Goal: Task Accomplishment & Management: Use online tool/utility

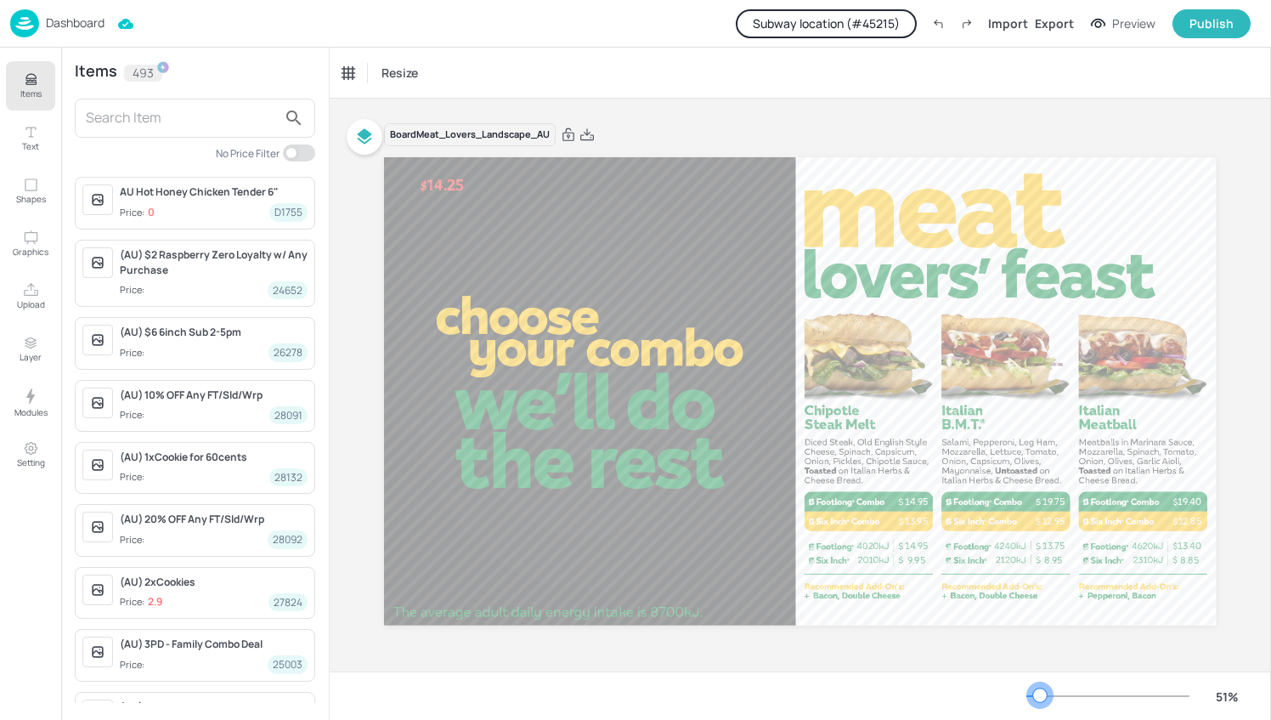
drag, startPoint x: 1052, startPoint y: 693, endPoint x: 1040, endPoint y: 694, distance: 11.9
click at [1040, 694] on div at bounding box center [1040, 695] width 14 height 14
click at [908, 496] on p "14.95" at bounding box center [916, 501] width 39 height 13
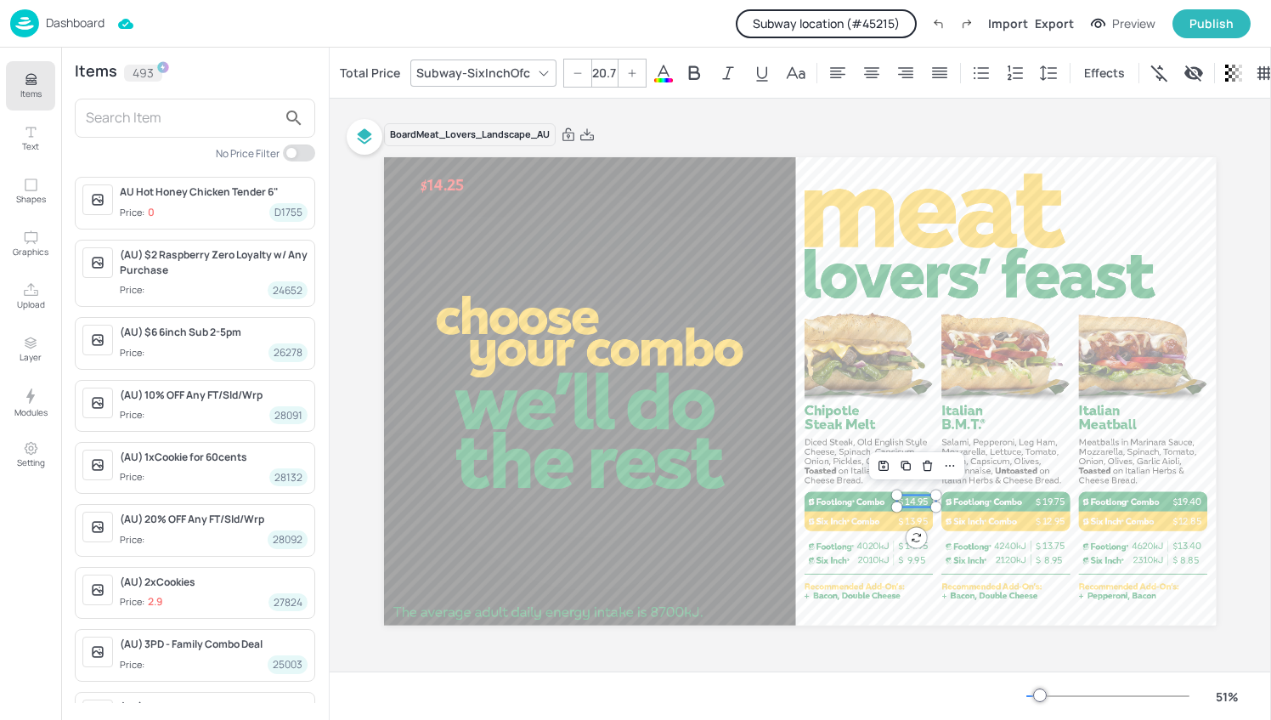
click at [187, 110] on input "text" at bounding box center [181, 118] width 191 height 27
click at [27, 78] on icon "Items" at bounding box center [31, 79] width 16 height 16
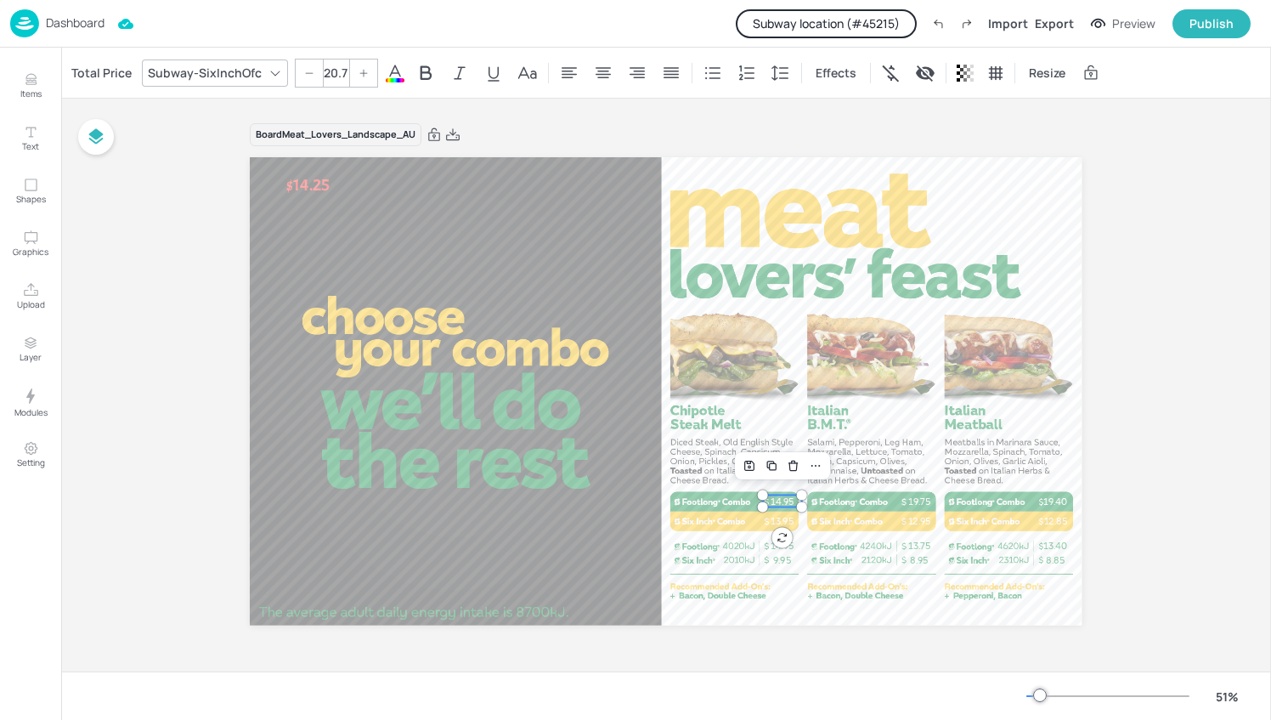
click at [783, 503] on p "14.95" at bounding box center [782, 501] width 39 height 13
click at [31, 88] on p "Items" at bounding box center [30, 94] width 21 height 12
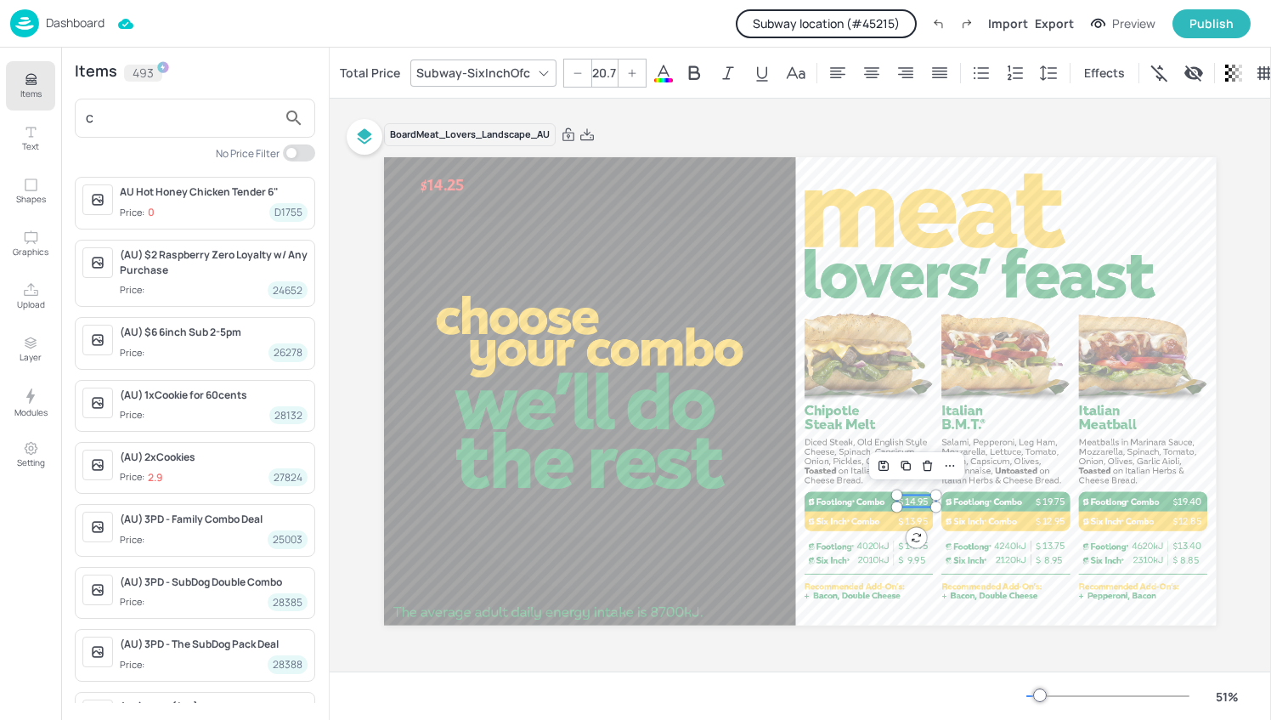
click at [136, 134] on div "c" at bounding box center [195, 118] width 240 height 39
click at [129, 119] on input "c" at bounding box center [181, 118] width 191 height 27
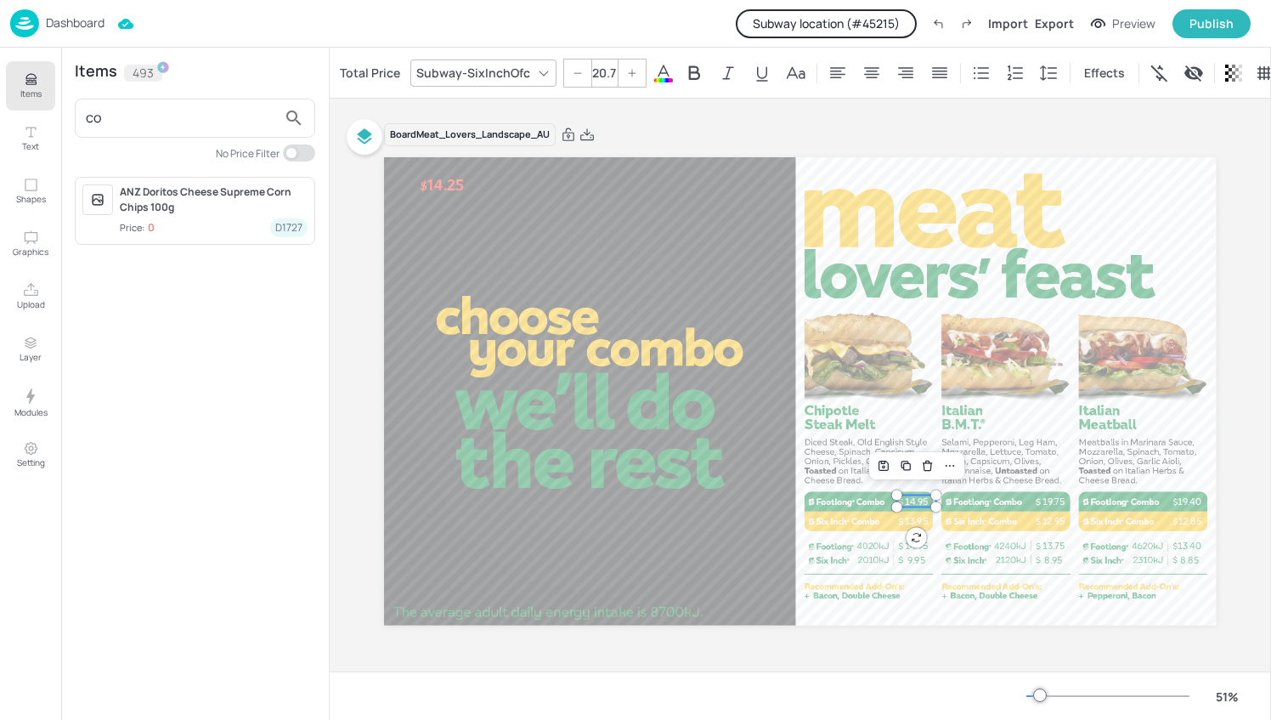
type input "c"
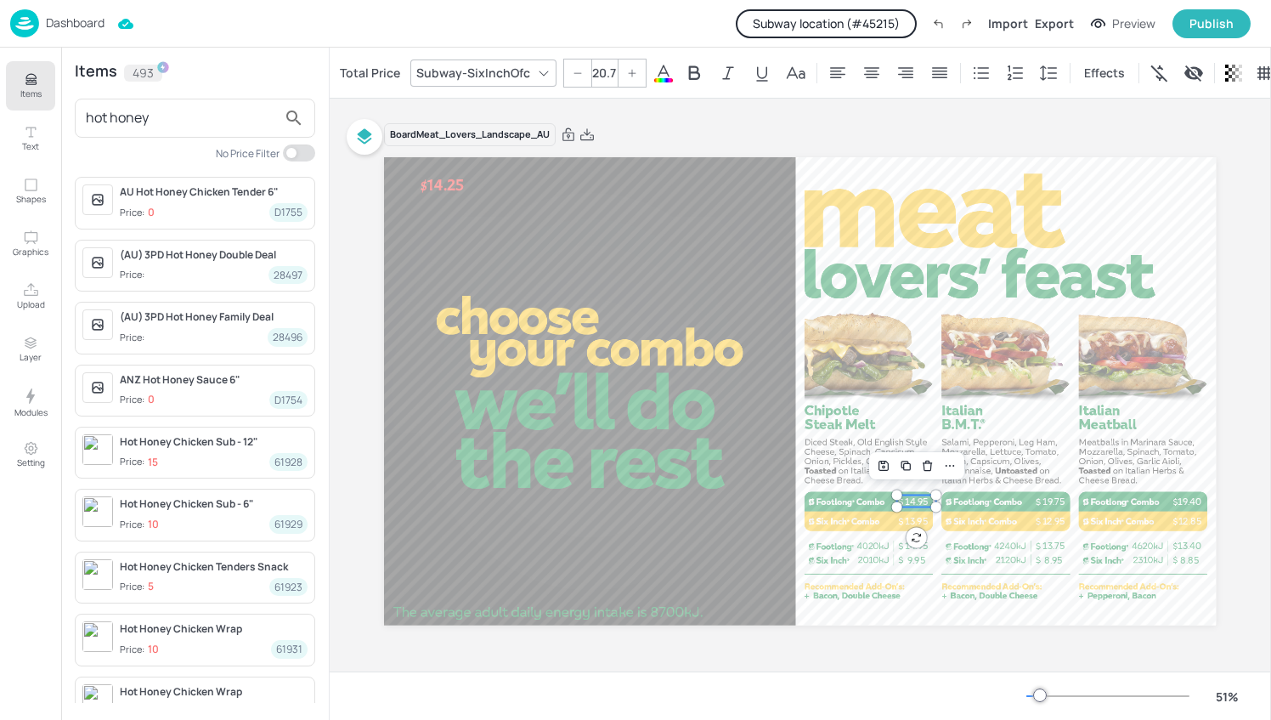
type input "hot honey"
click at [27, 27] on img at bounding box center [24, 23] width 29 height 28
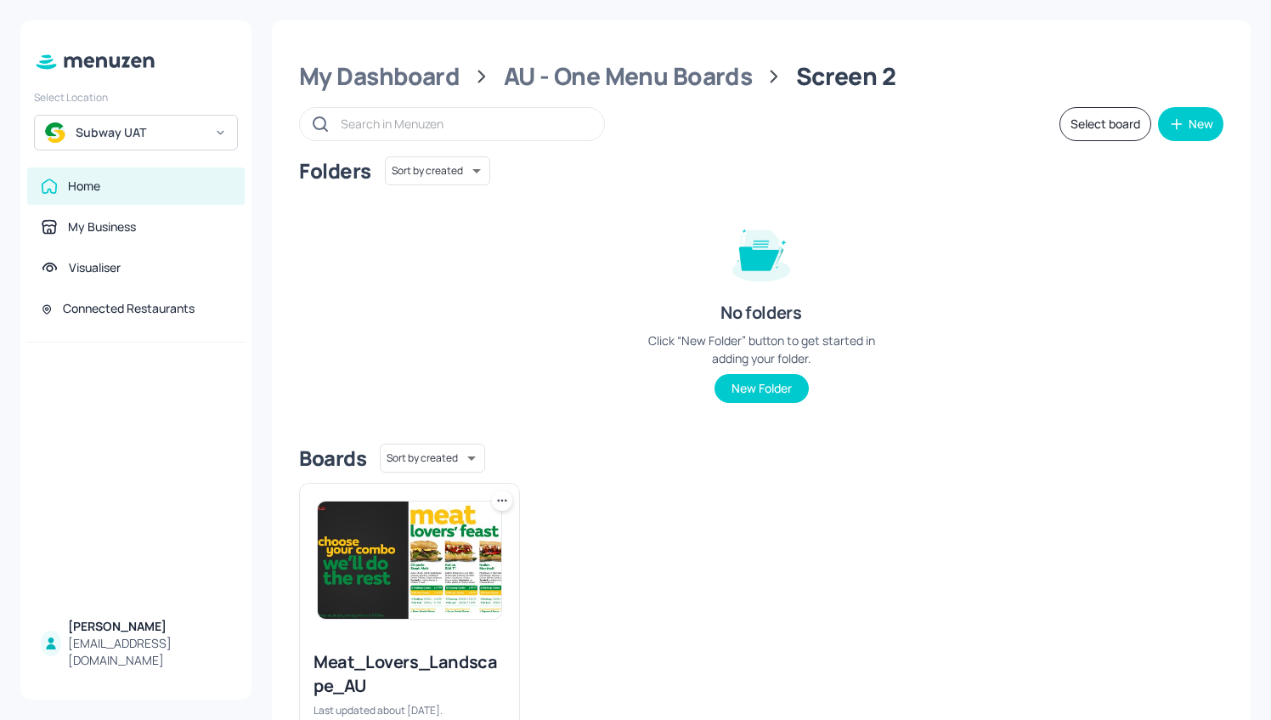
scroll to position [97, 0]
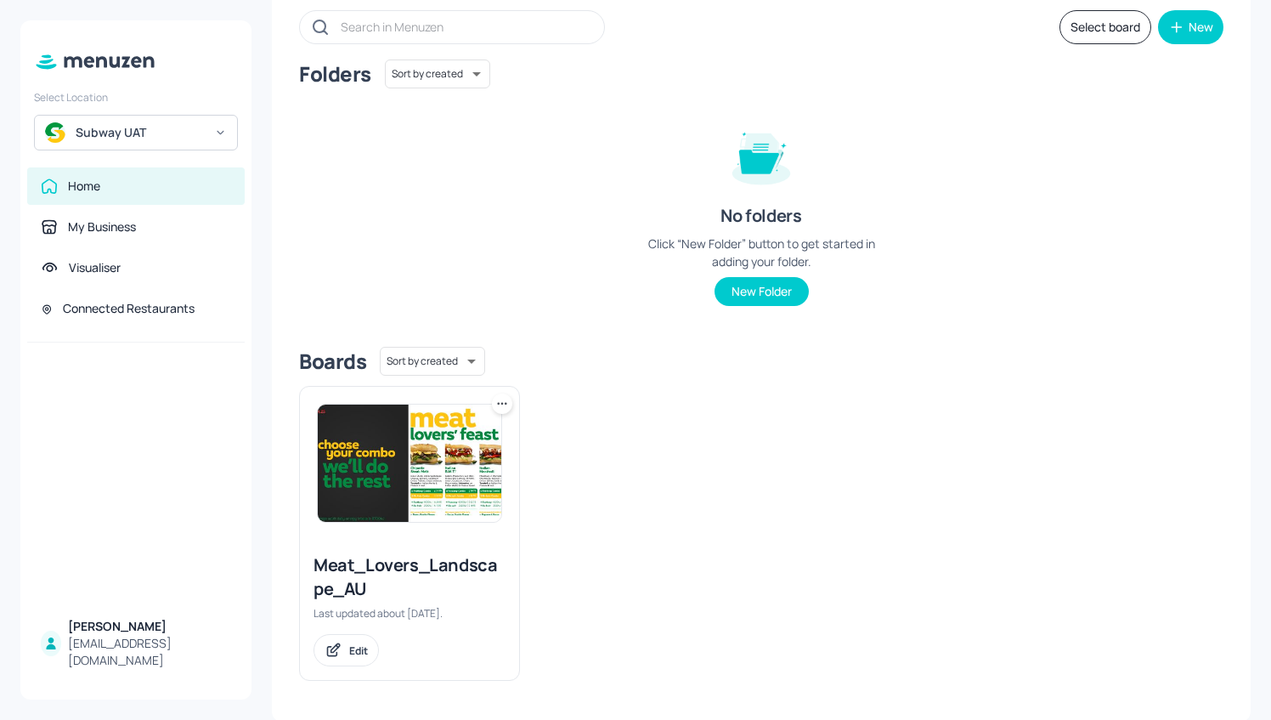
click at [456, 481] on img at bounding box center [410, 462] width 184 height 117
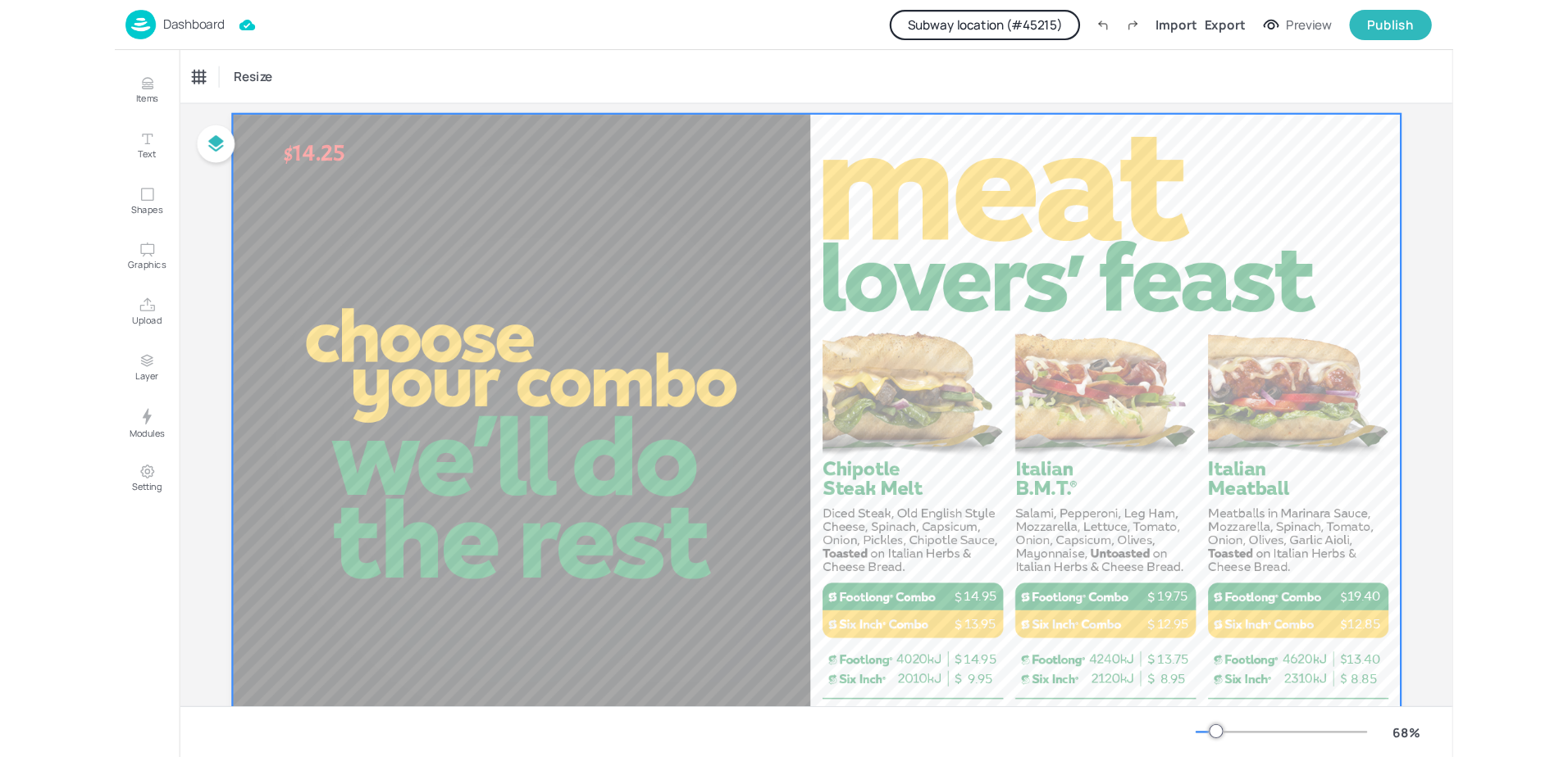
scroll to position [44, 0]
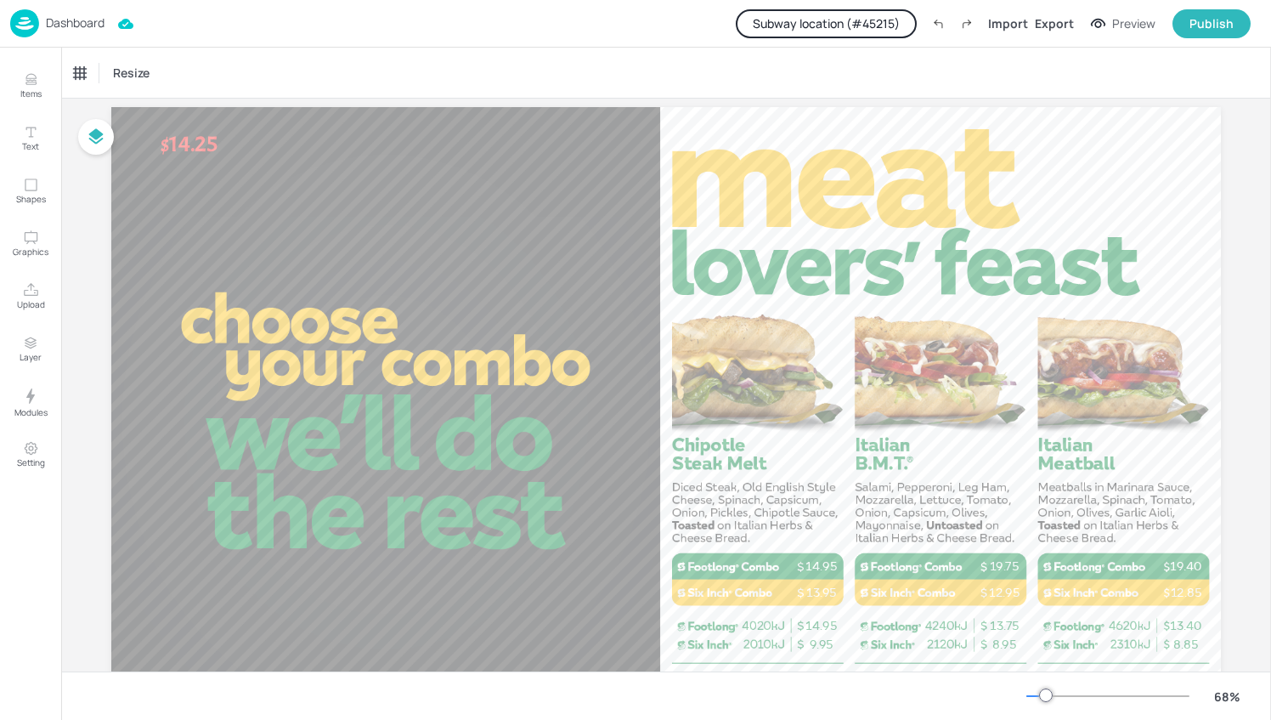
click at [857, 31] on button "Subway location (# 45215 )" at bounding box center [826, 23] width 181 height 29
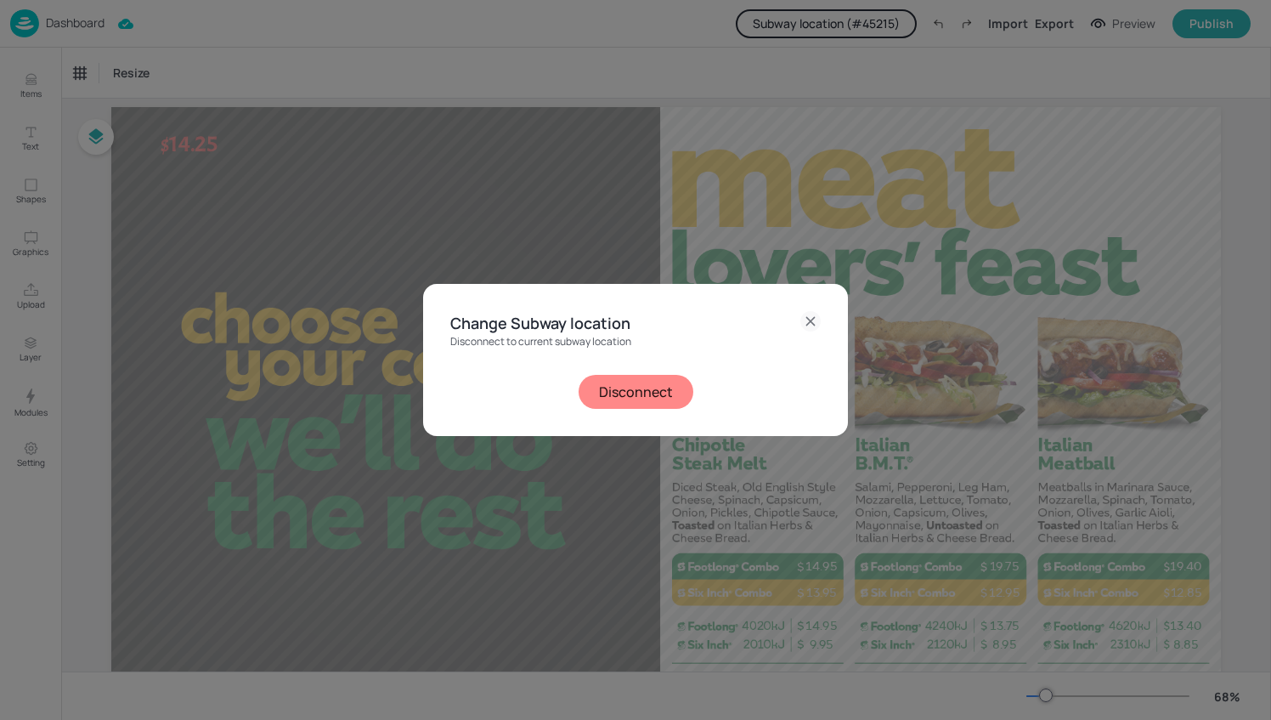
click at [814, 320] on icon at bounding box center [810, 321] width 20 height 20
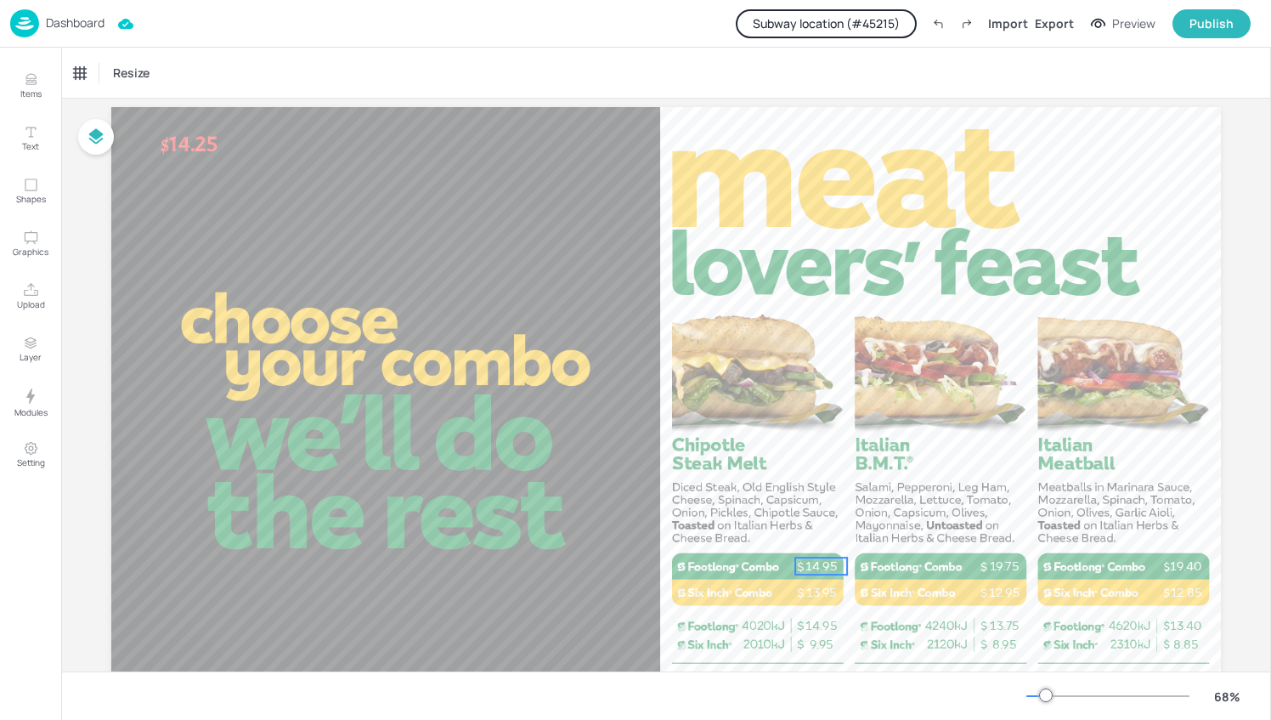
click at [807, 562] on p "14.95" at bounding box center [821, 565] width 52 height 17
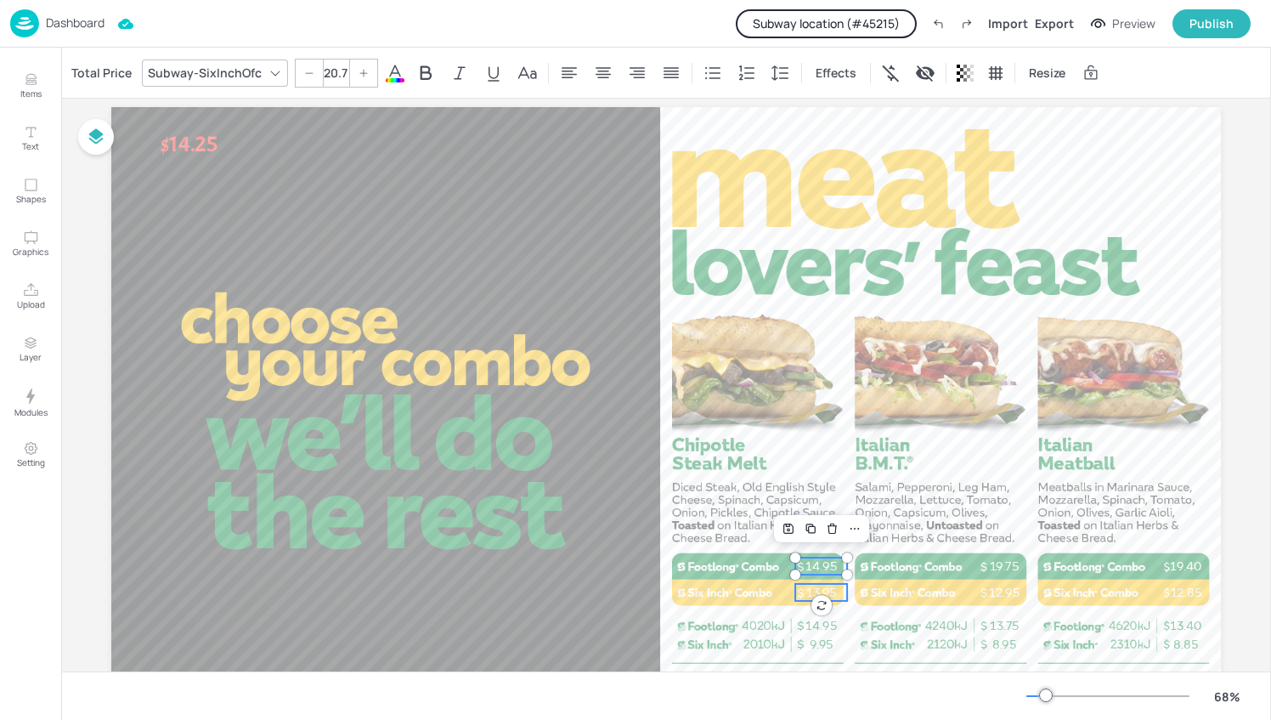
click at [803, 591] on p "13.95" at bounding box center [821, 592] width 52 height 17
type input "20.7"
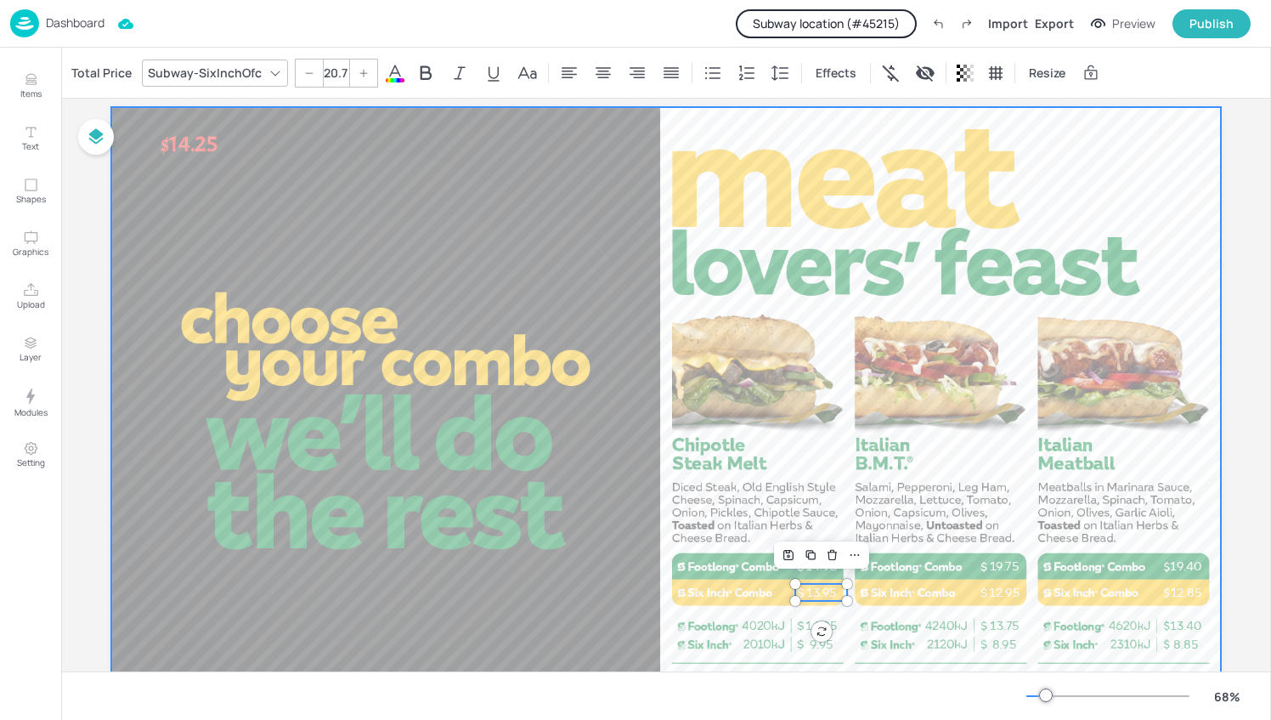
click at [773, 370] on div at bounding box center [666, 419] width 1110 height 625
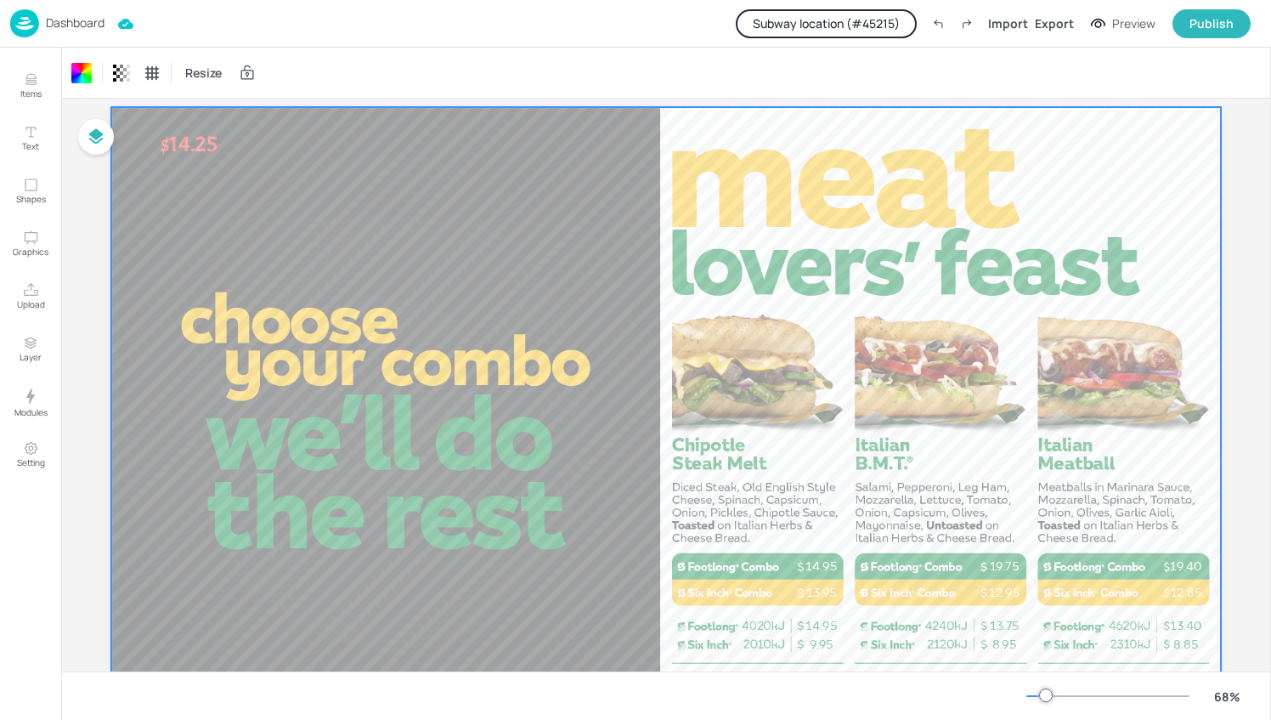
click at [491, 201] on div at bounding box center [666, 419] width 1110 height 625
click at [25, 82] on icon "Items" at bounding box center [31, 79] width 16 height 16
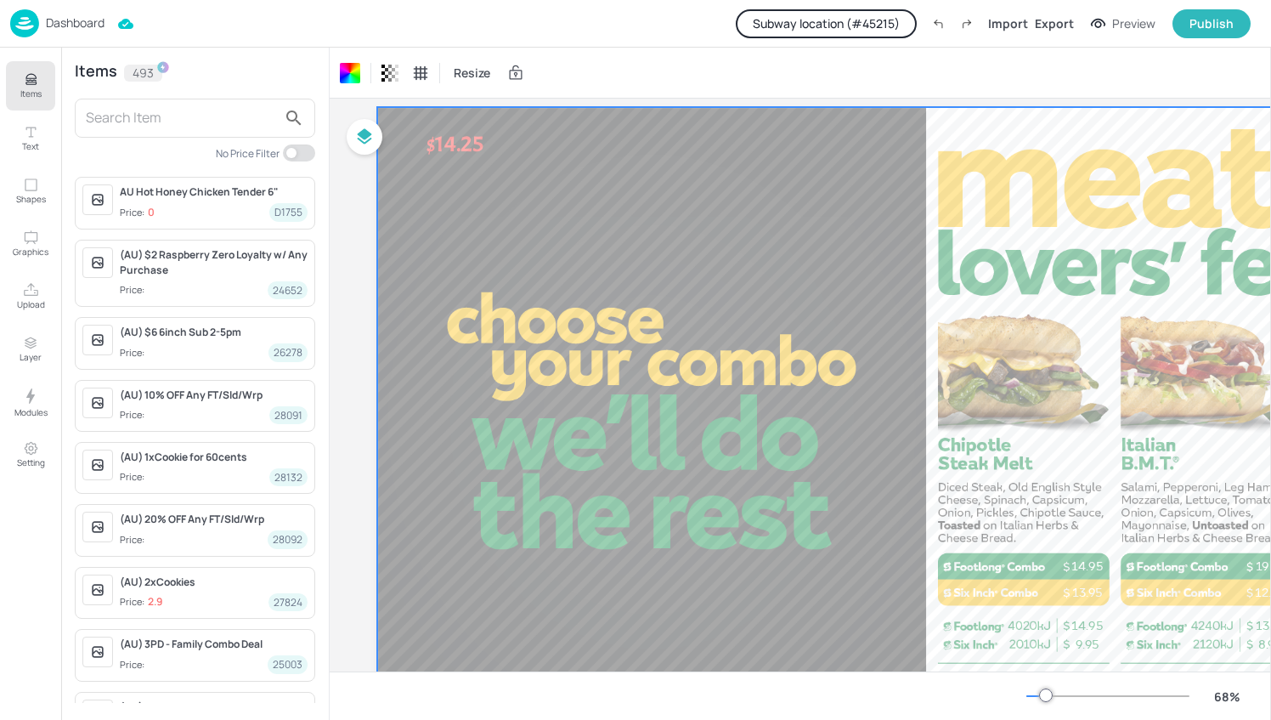
click at [124, 115] on input "text" at bounding box center [181, 118] width 191 height 27
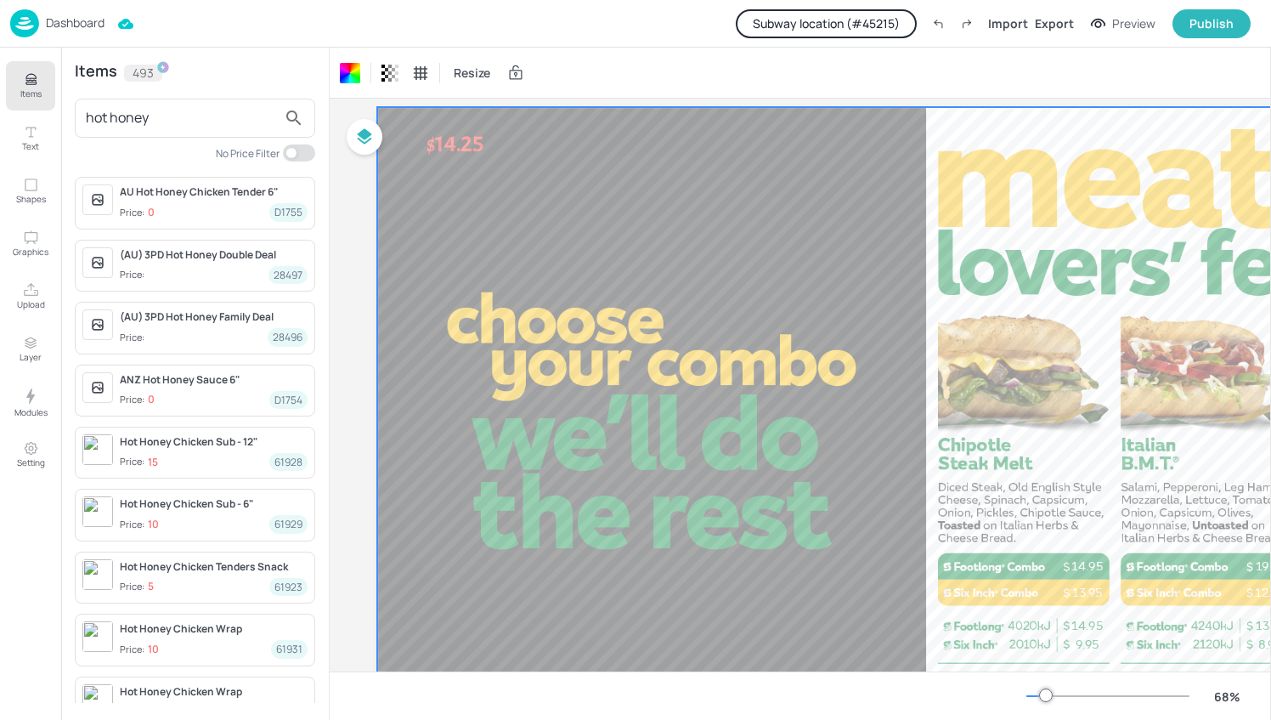
type input "hot honey"
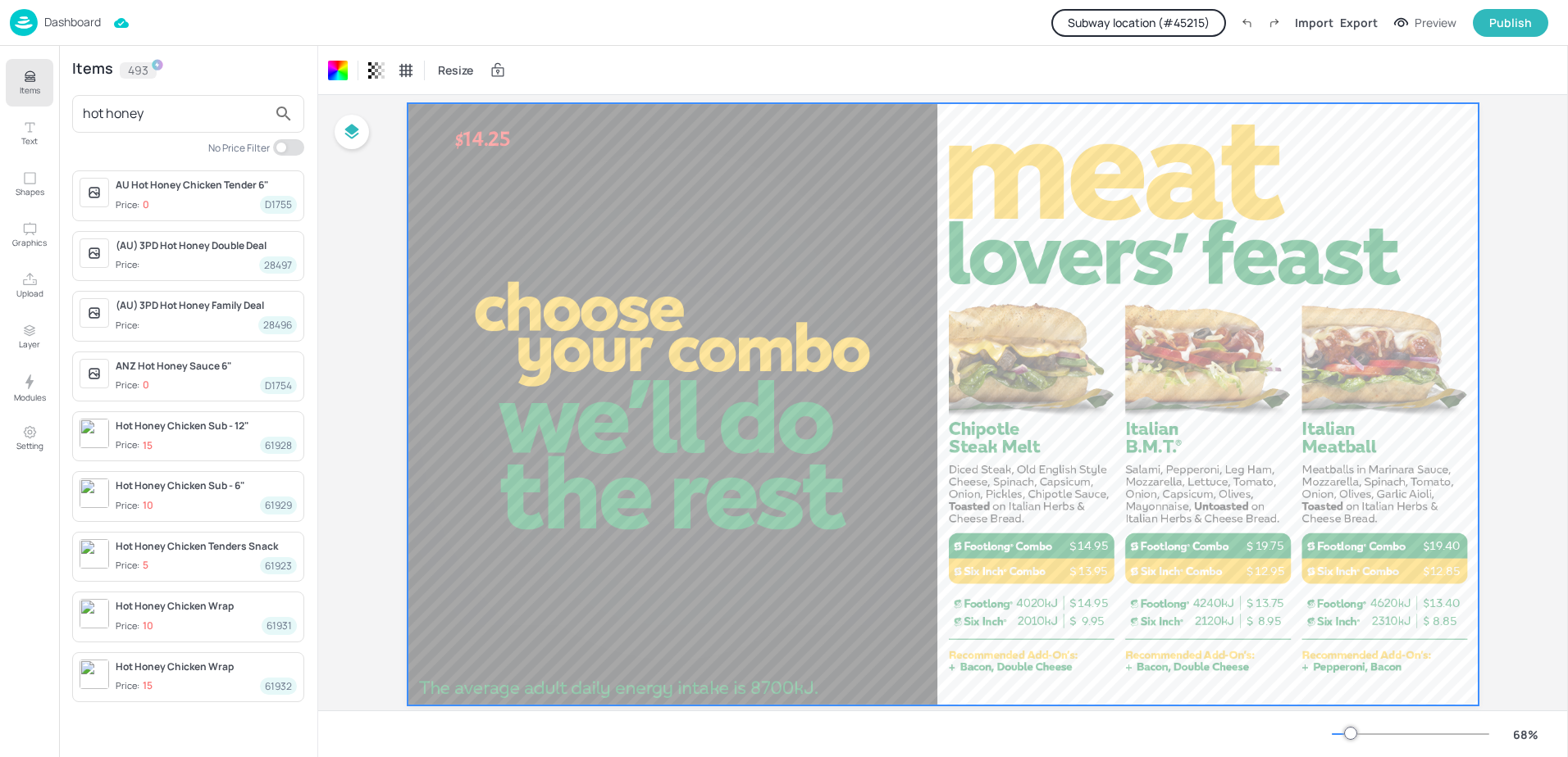
scroll to position [44, 0]
click at [30, 129] on icon "Text" at bounding box center [29, 127] width 10 height 10
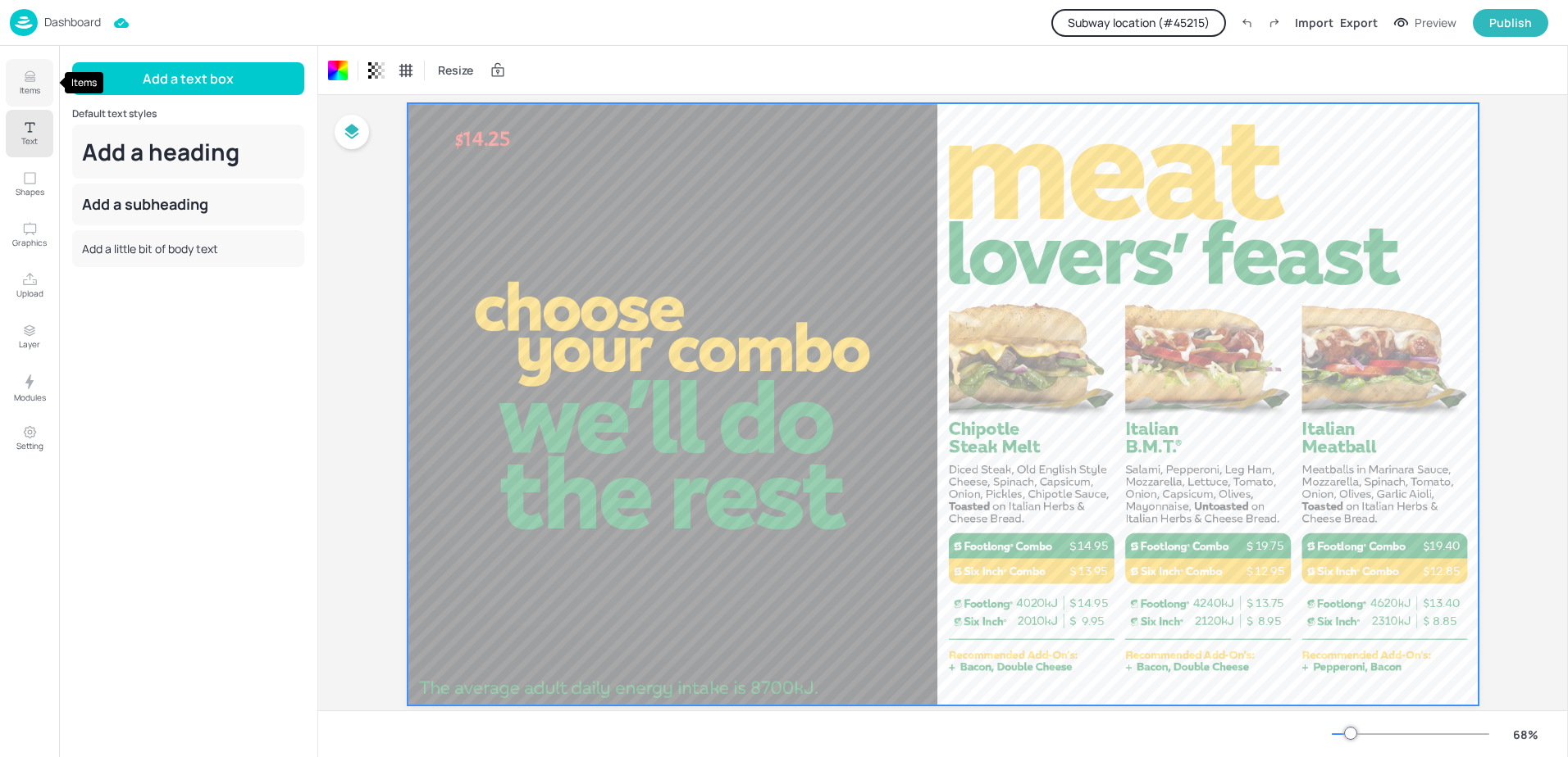
click at [26, 81] on icon "Items" at bounding box center [29, 80] width 10 height 2
